Goal: Check status: Check status

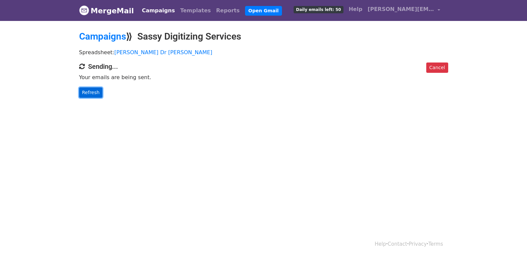
click at [94, 91] on link "Refresh" at bounding box center [91, 92] width 24 height 10
click at [84, 86] on div "Cancel Sending... Your emails are being sent. Refresh" at bounding box center [263, 80] width 379 height 35
click at [89, 95] on link "Refresh" at bounding box center [91, 92] width 24 height 10
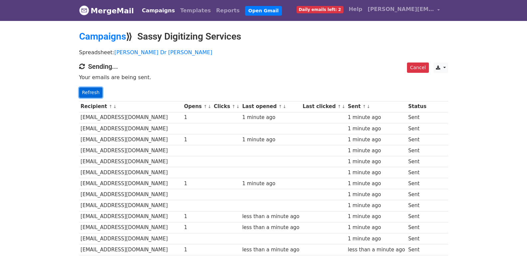
click at [92, 90] on link "Refresh" at bounding box center [91, 92] width 24 height 10
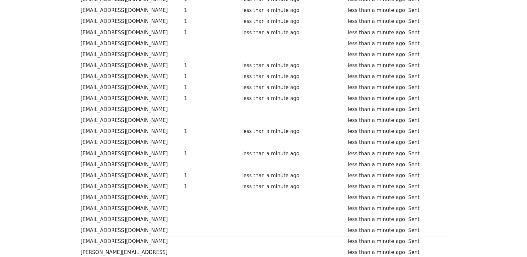
scroll to position [465, 0]
